Goal: Task Accomplishment & Management: Manage account settings

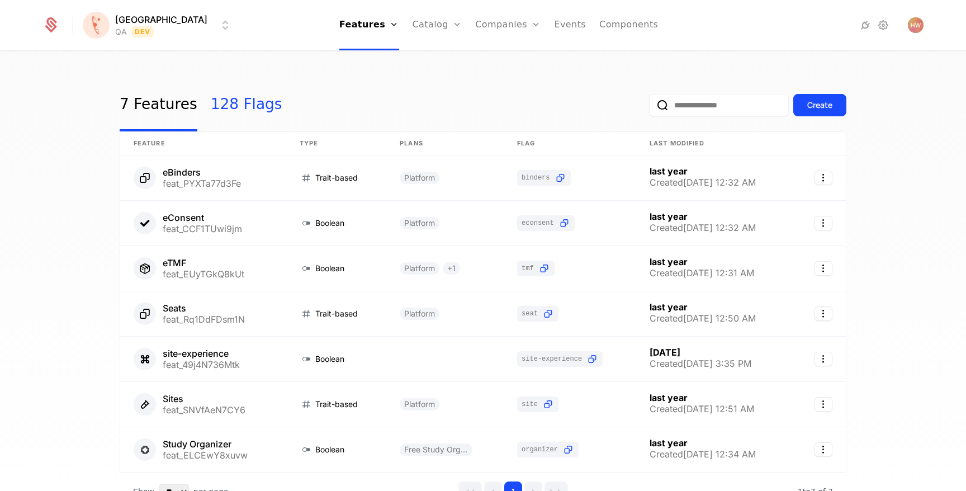
click at [227, 107] on link "128 Flags" at bounding box center [247, 105] width 72 height 53
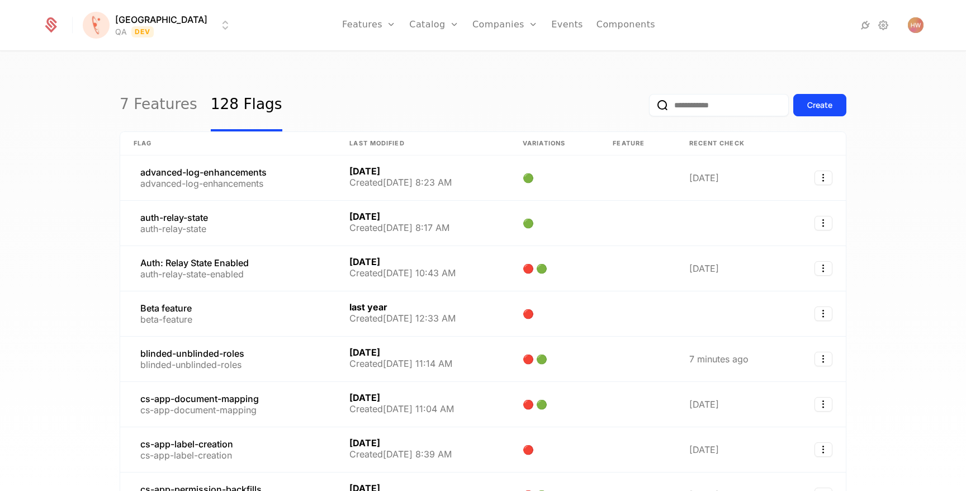
click at [680, 104] on input "email" at bounding box center [719, 105] width 140 height 22
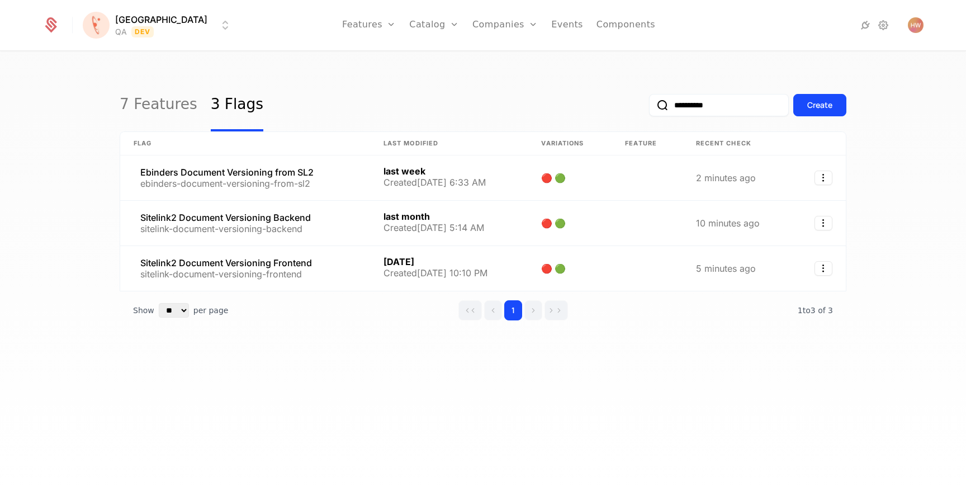
type input "**********"
click at [649, 107] on button "submit" at bounding box center [649, 107] width 0 height 0
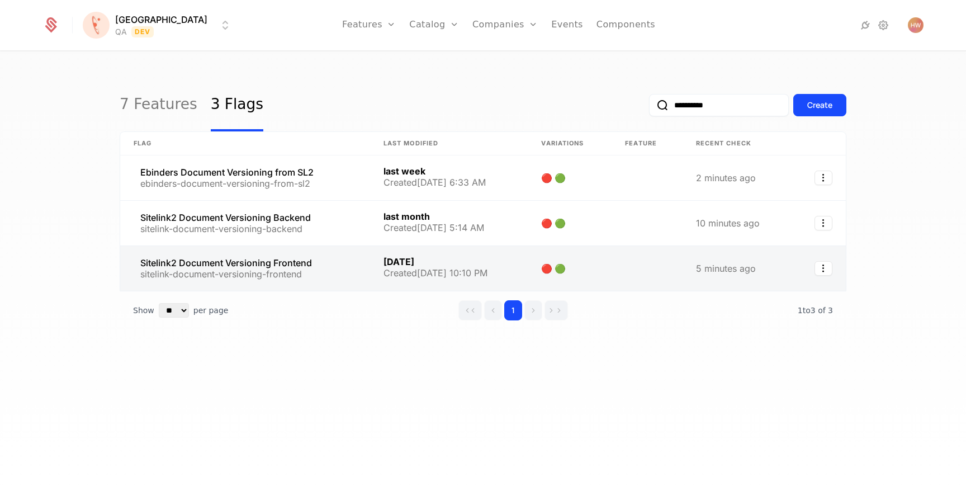
click at [298, 277] on link at bounding box center [245, 268] width 250 height 45
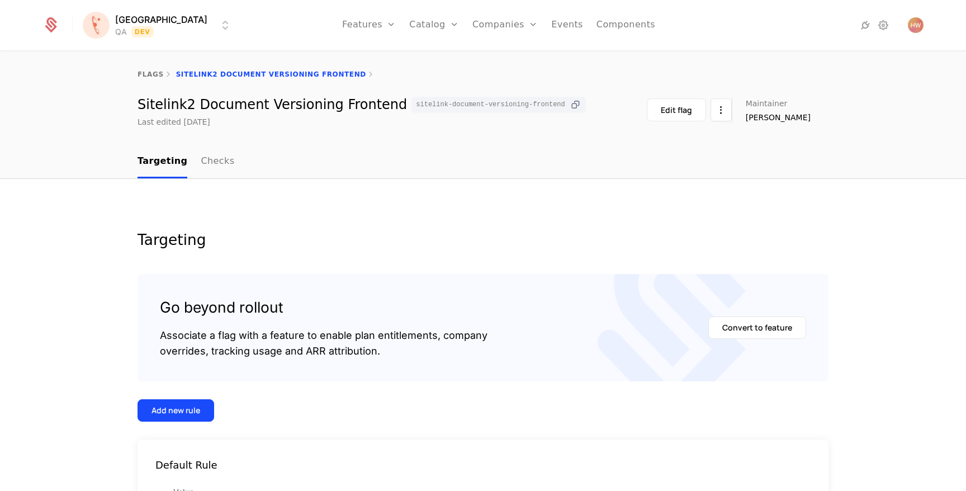
click at [570, 103] on icon at bounding box center [576, 105] width 12 height 12
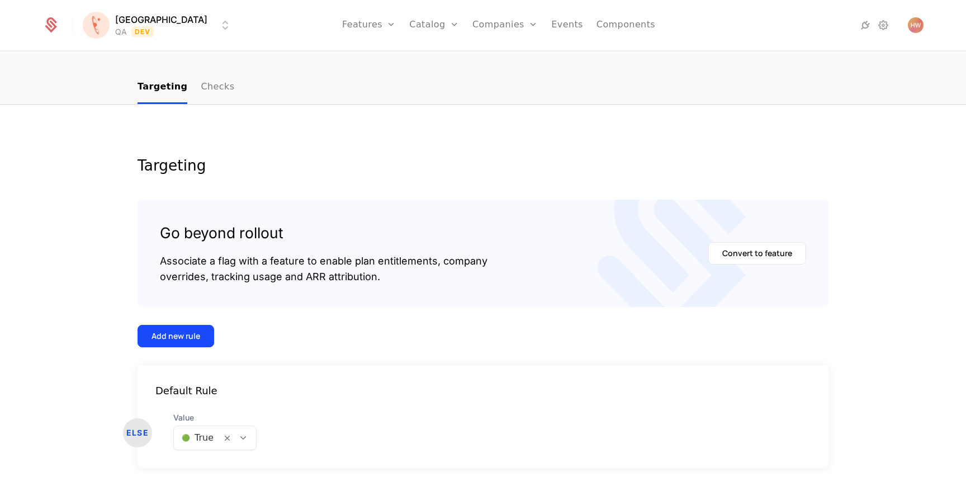
scroll to position [105, 0]
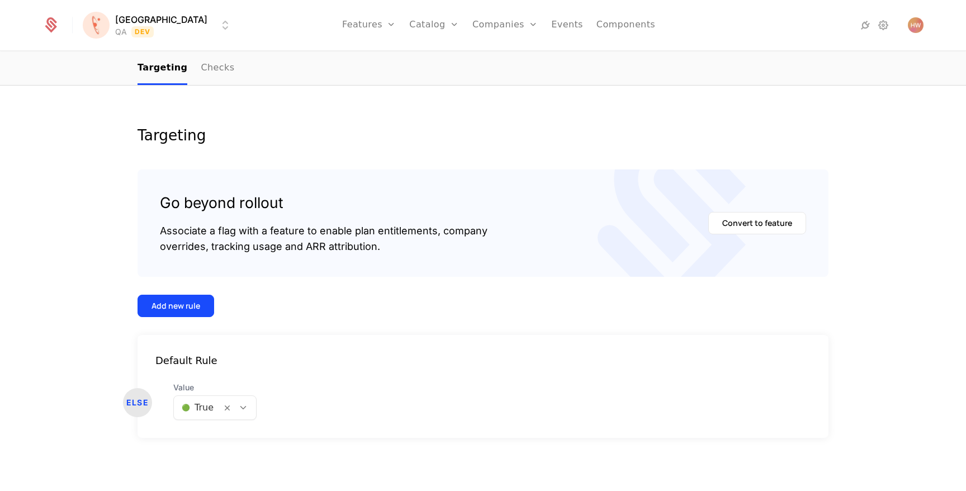
click at [169, 23] on html "[PERSON_NAME] QA Dev Features Features Flags Catalog Plans Add Ons Credits Conf…" at bounding box center [483, 245] width 966 height 491
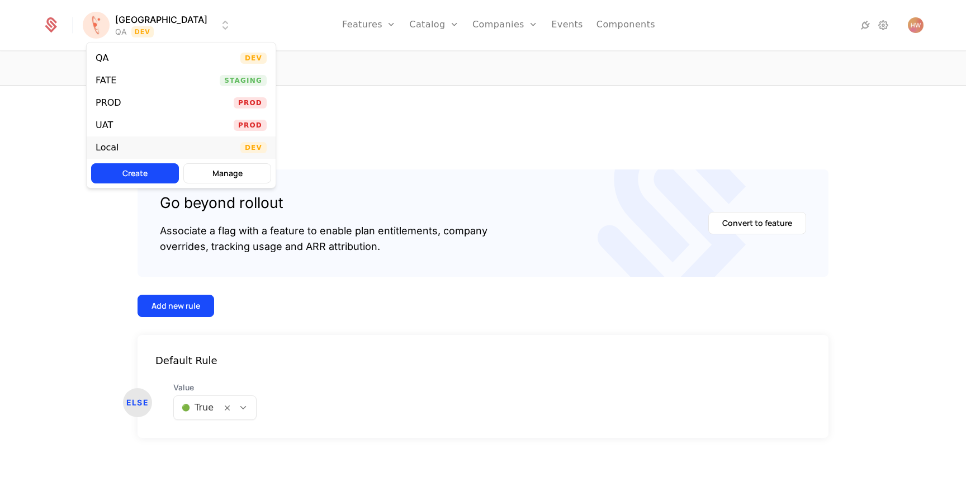
click at [122, 145] on div "Local" at bounding box center [112, 147] width 32 height 11
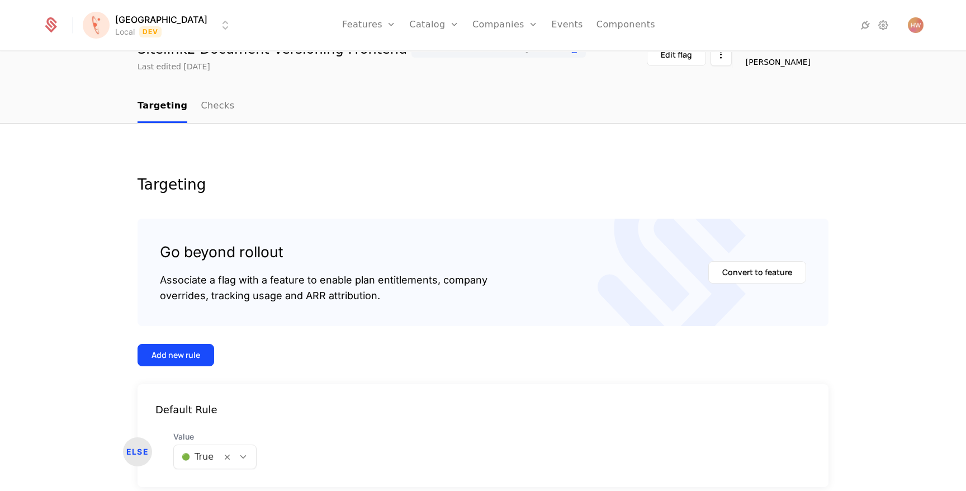
scroll to position [105, 0]
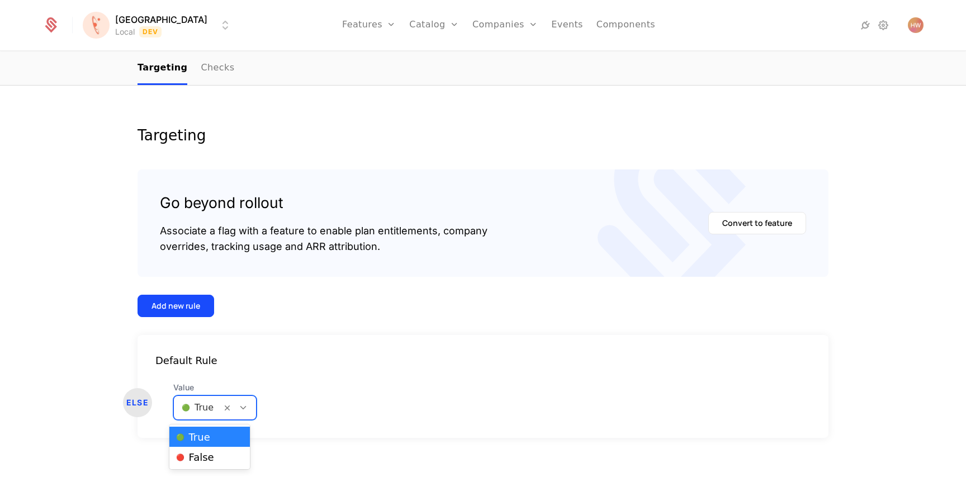
click at [182, 413] on div at bounding box center [198, 408] width 32 height 16
click at [190, 452] on span "🔴 False" at bounding box center [195, 457] width 38 height 10
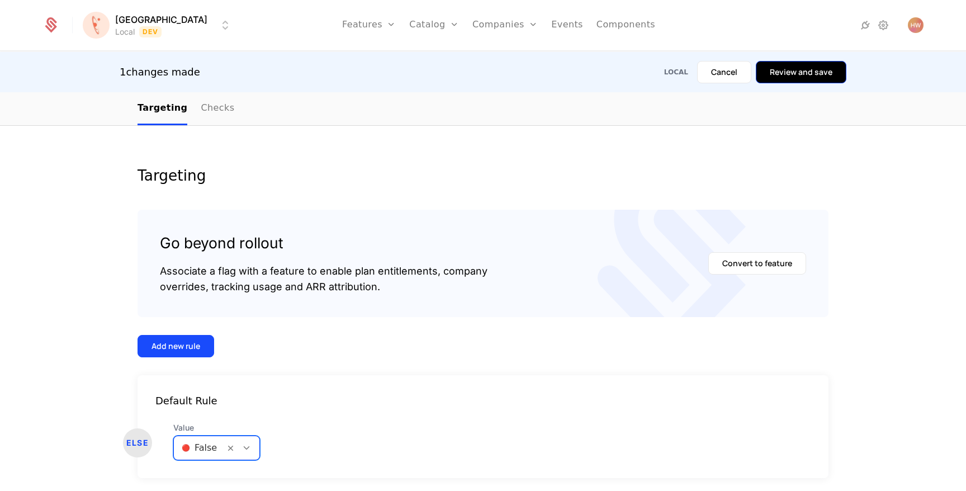
click at [806, 78] on button "Review and save" at bounding box center [801, 72] width 91 height 22
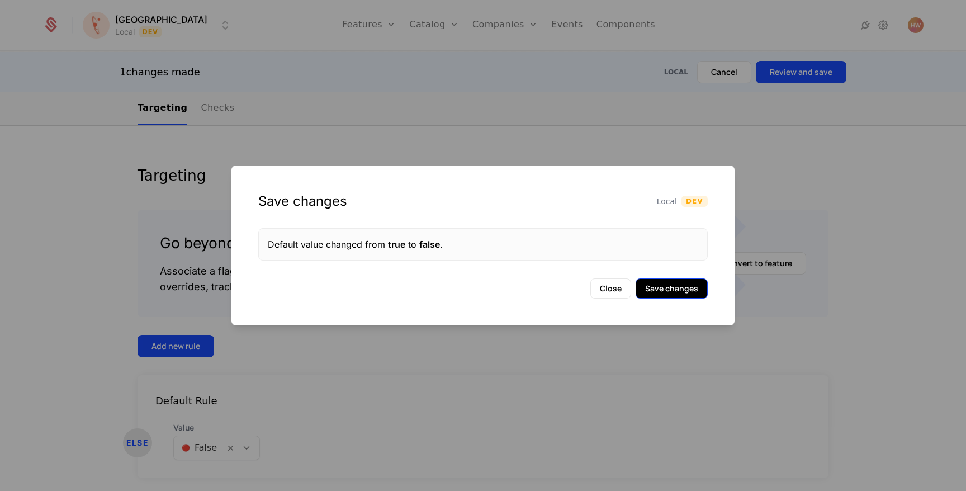
click at [678, 289] on button "Save changes" at bounding box center [672, 289] width 72 height 20
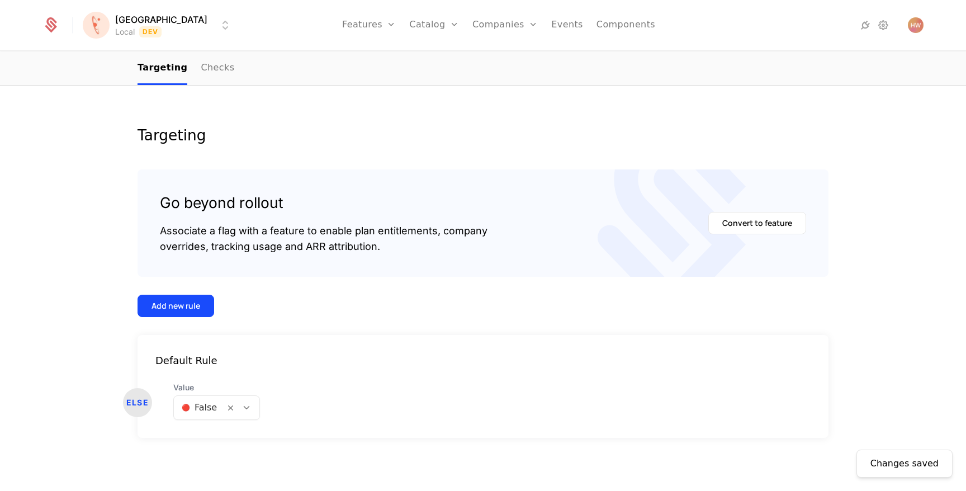
click at [194, 414] on div at bounding box center [199, 408] width 35 height 16
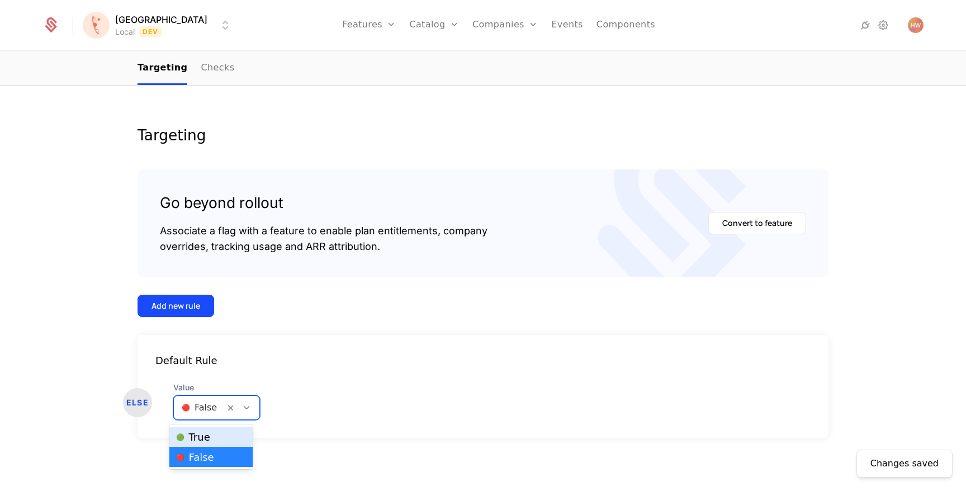
click at [197, 437] on span "🟢 True" at bounding box center [193, 437] width 34 height 10
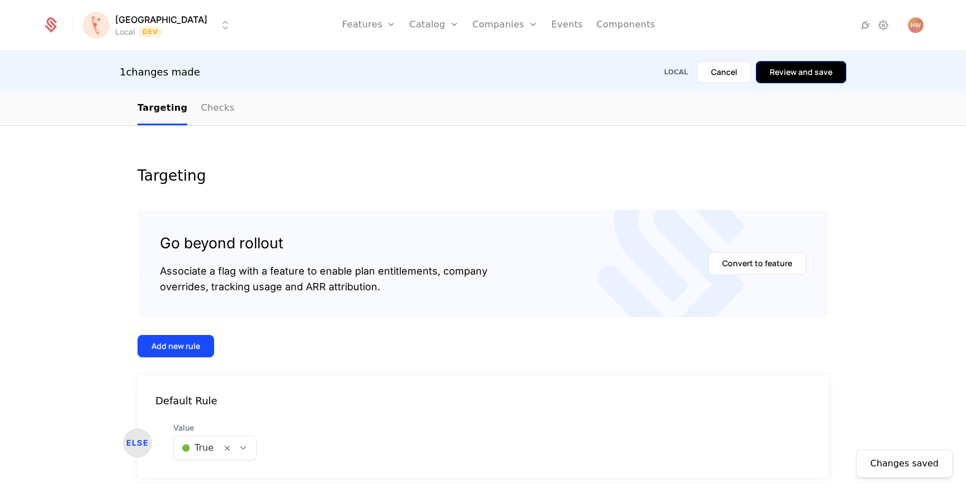
click at [793, 70] on button "Review and save" at bounding box center [801, 72] width 91 height 22
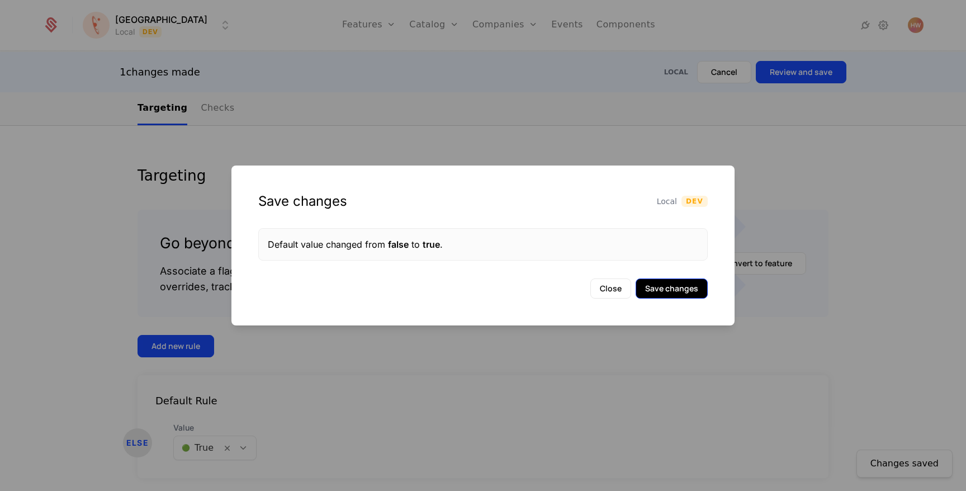
click at [672, 294] on button "Save changes" at bounding box center [672, 289] width 72 height 20
